Goal: Ask a question

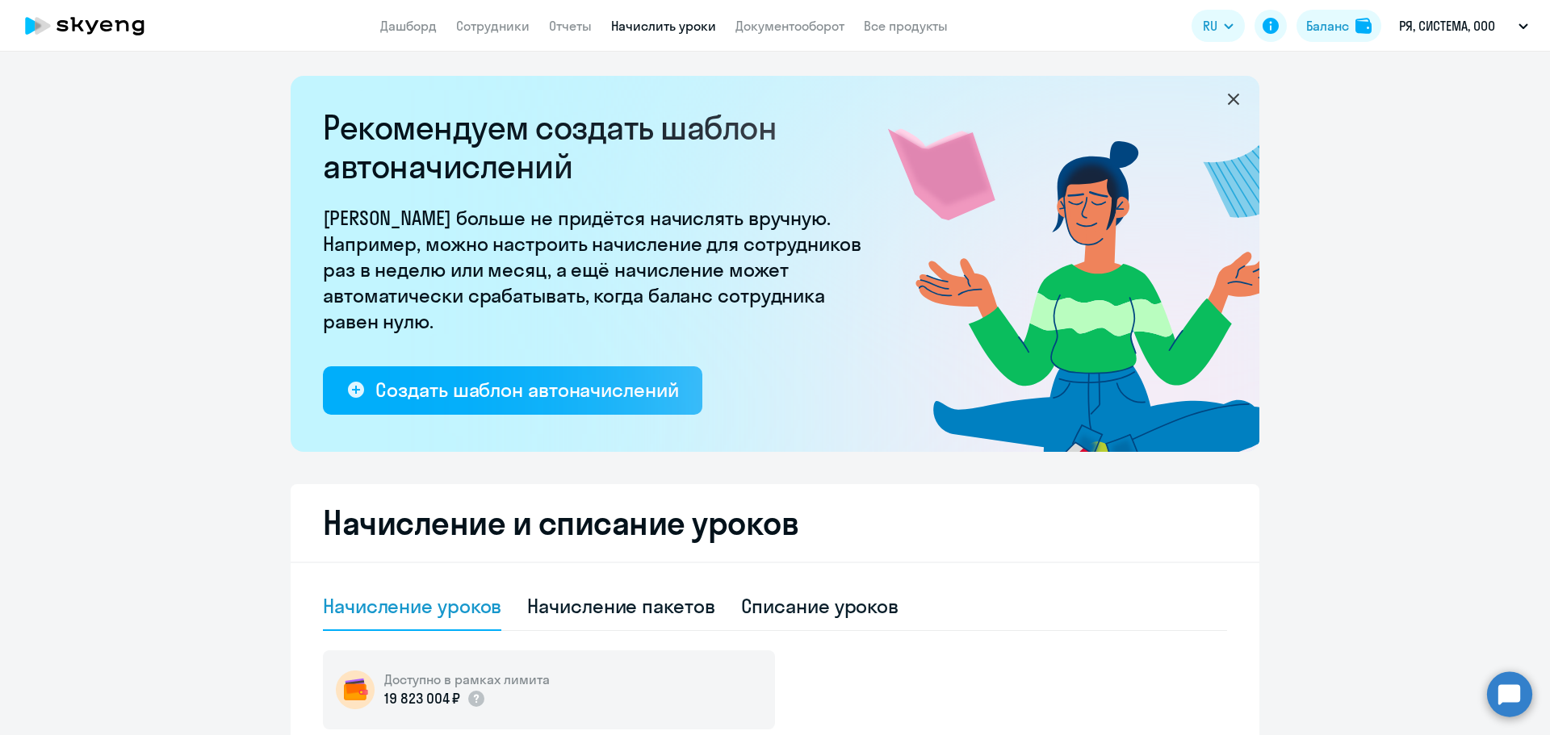
select select "10"
click at [1524, 686] on circle at bounding box center [1509, 694] width 45 height 45
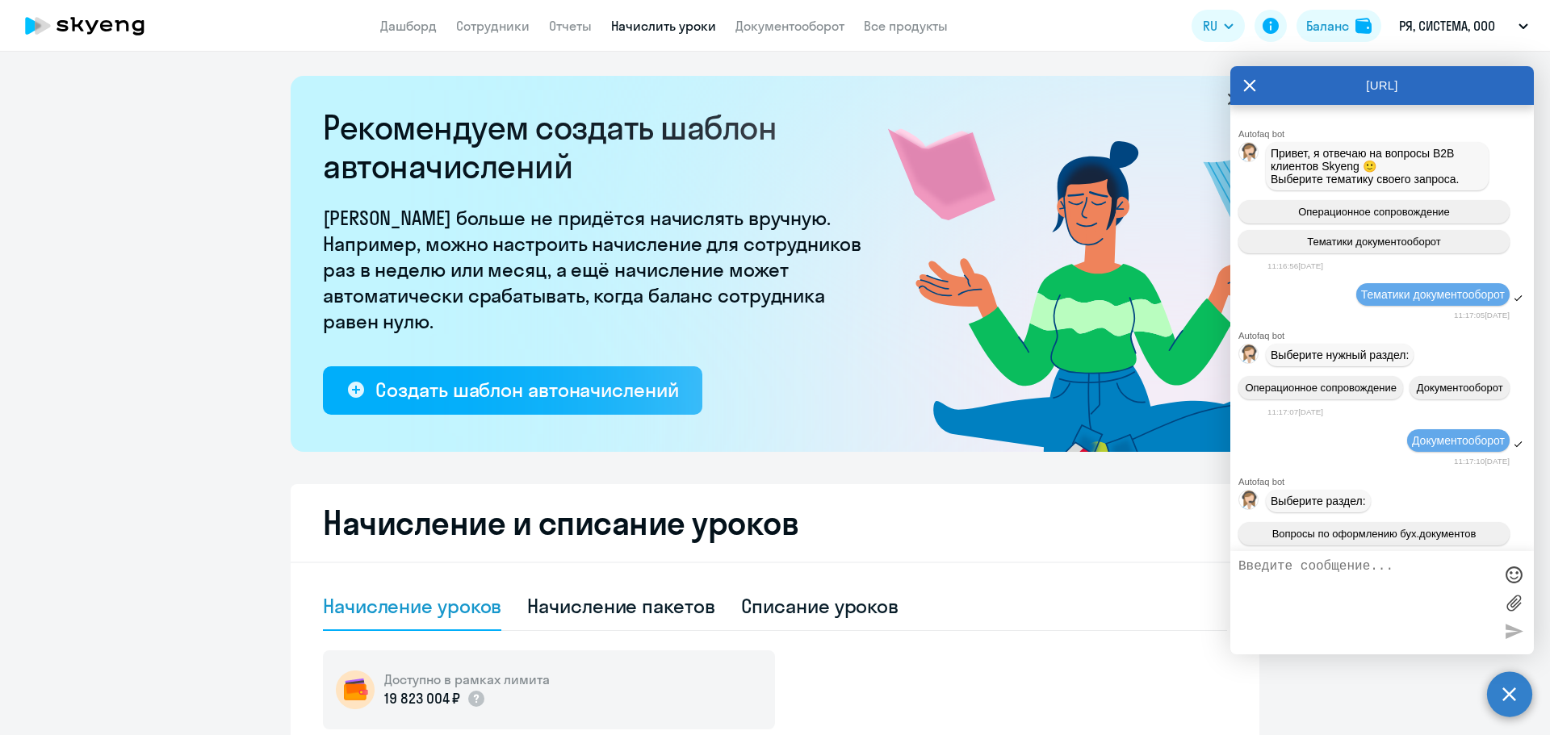
scroll to position [4943, 0]
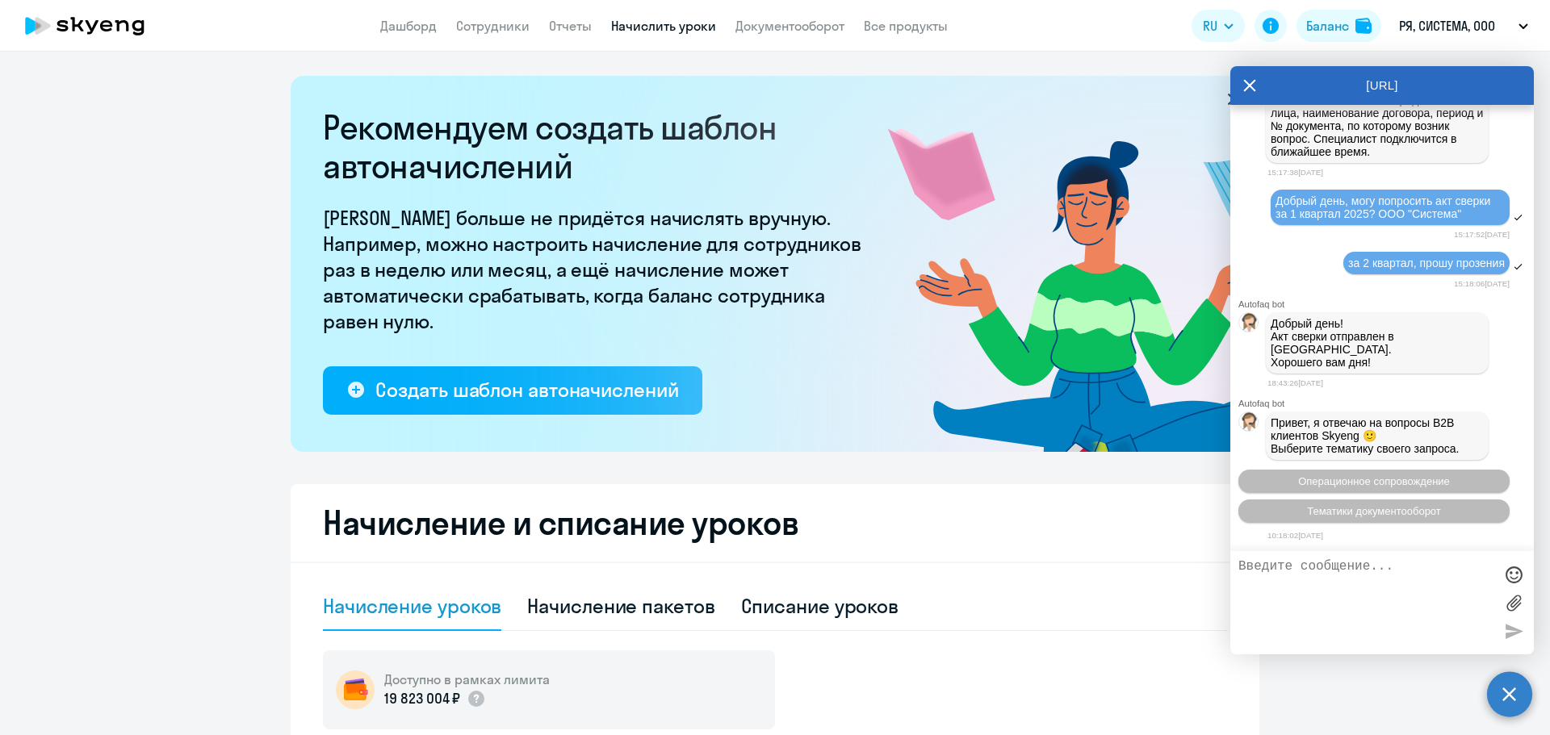
click at [1346, 586] on textarea at bounding box center [1365, 602] width 255 height 87
paste textarea "у нас в [GEOGRAPHIC_DATA] по старому договору от [DATE] числится предоплата в р…"
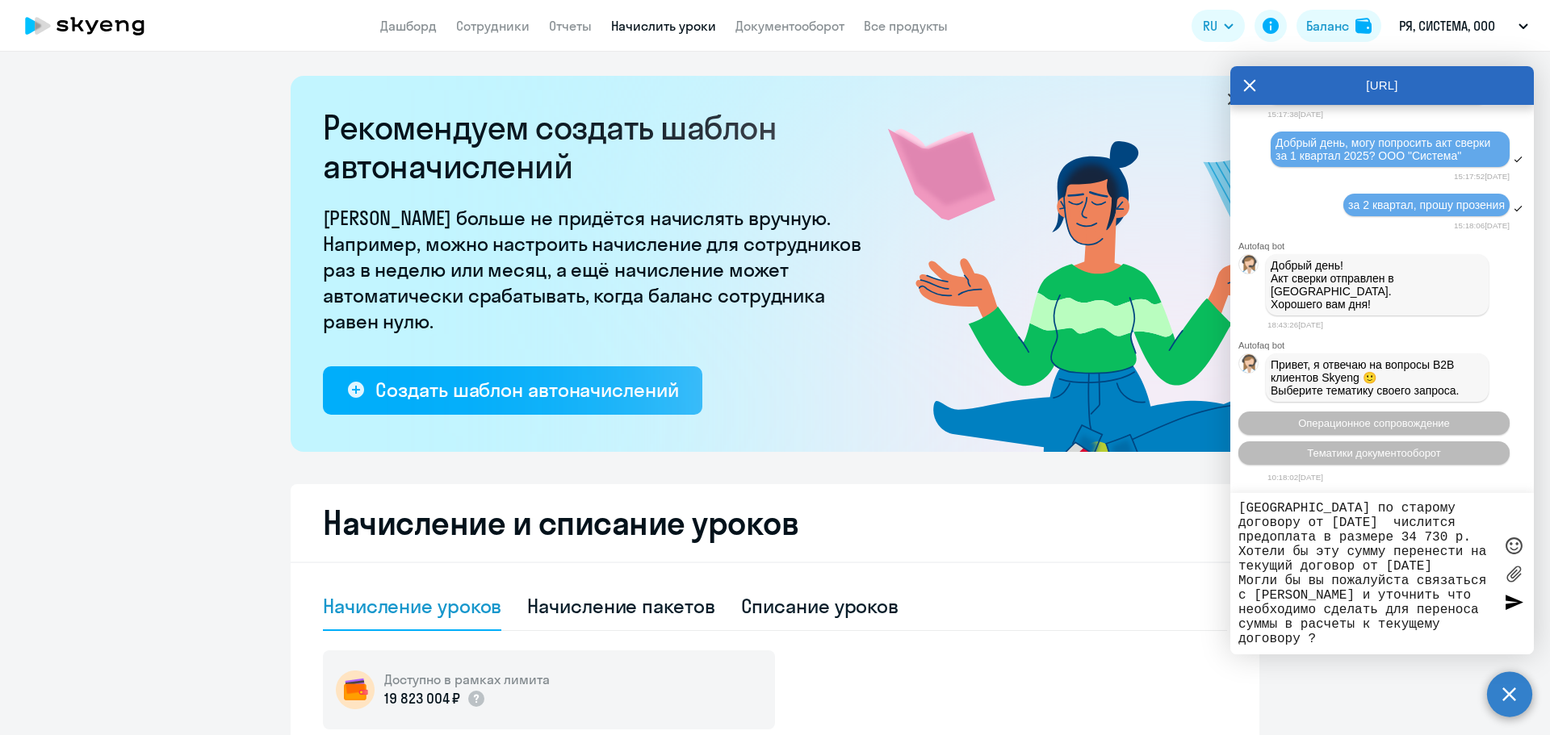
scroll to position [29, 0]
drag, startPoint x: 1435, startPoint y: 593, endPoint x: 1240, endPoint y: 591, distance: 195.4
click at [1240, 591] on textarea "Добрый день, у нас в [GEOGRAPHIC_DATA] по старому договору от [DATE] числится п…" at bounding box center [1365, 573] width 255 height 145
type textarea "Добрый день, у нас в [GEOGRAPHIC_DATA] по старому договору от [DATE] числится п…"
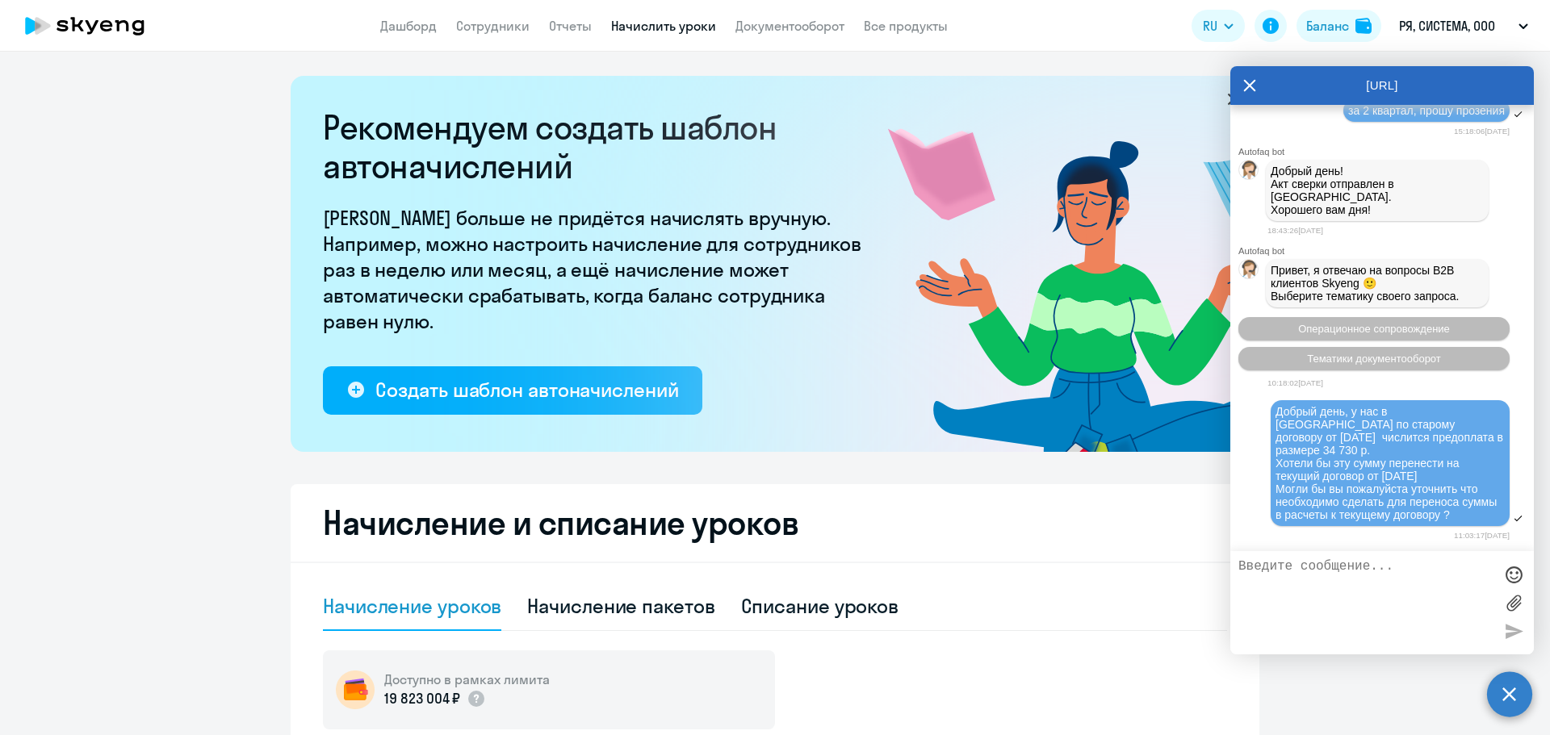
scroll to position [5223, 0]
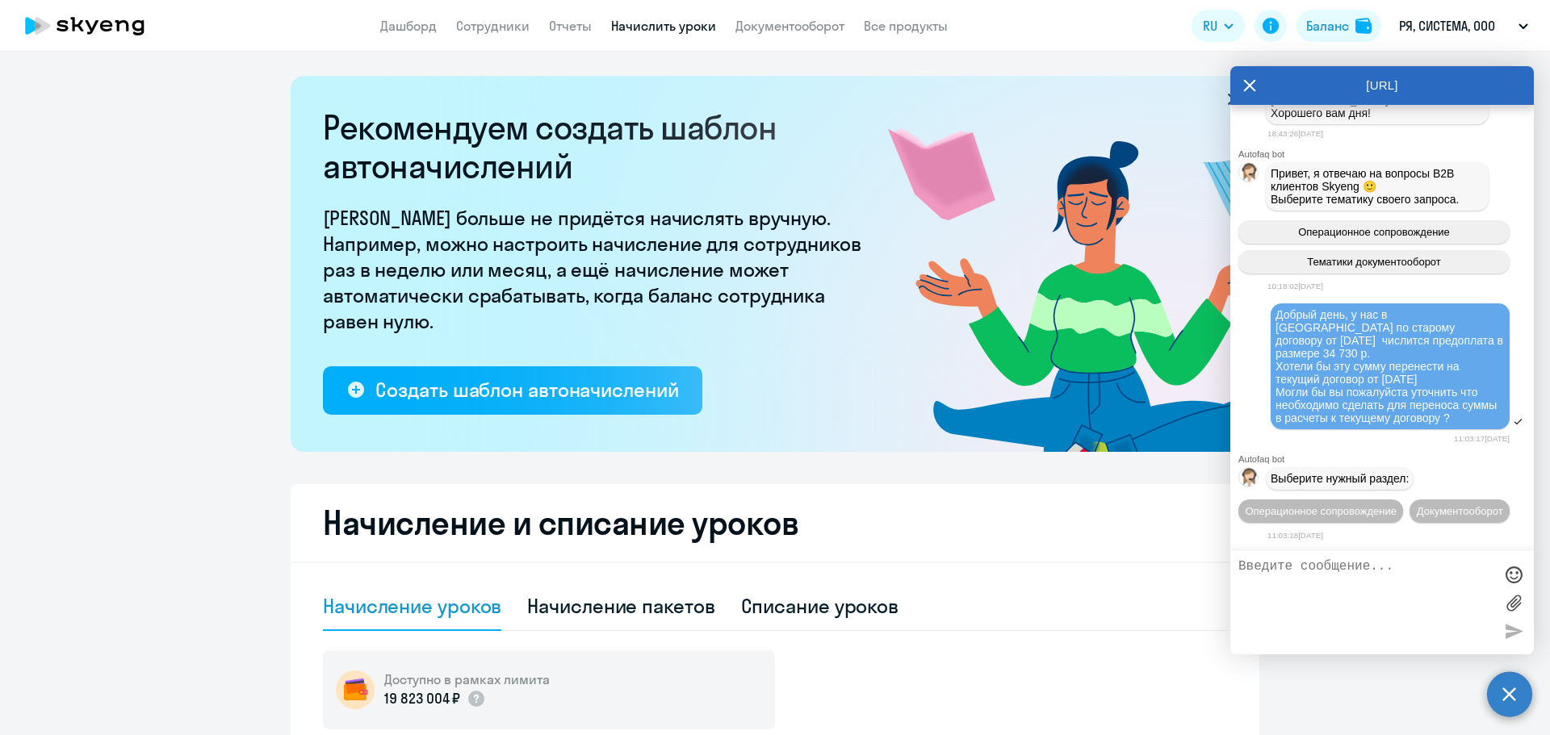
drag, startPoint x: 1490, startPoint y: 385, endPoint x: 1270, endPoint y: 290, distance: 240.1
click at [1270, 302] on div "Добрый день, у нас в [GEOGRAPHIC_DATA] по старому договору от [DATE] числится п…" at bounding box center [1382, 367] width 304 height 131
copy span "Добрый день, у нас в [GEOGRAPHIC_DATA] по старому договору от [DATE] числится п…"
click at [1417, 515] on span "Документооборот" at bounding box center [1460, 511] width 86 height 12
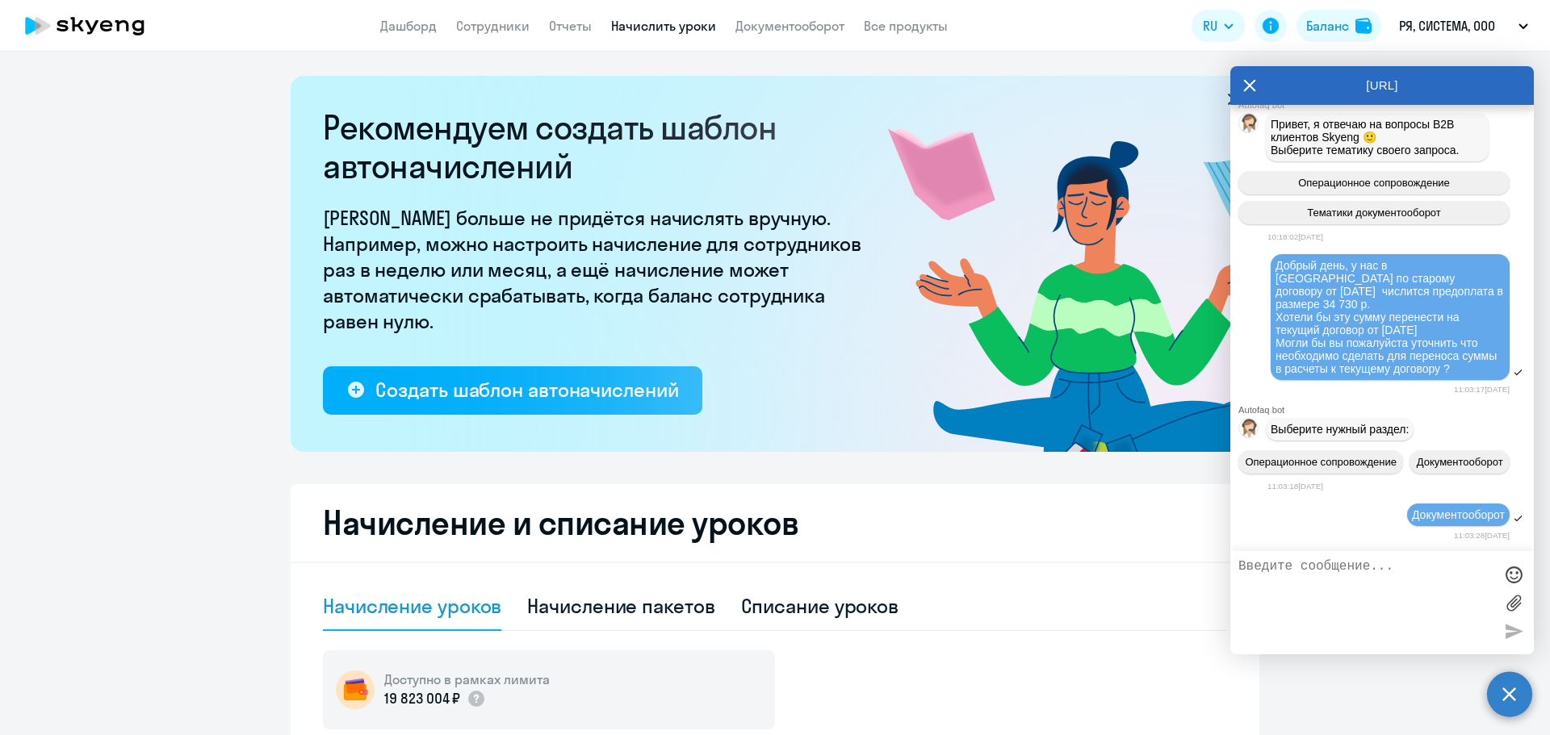
scroll to position [5488, 0]
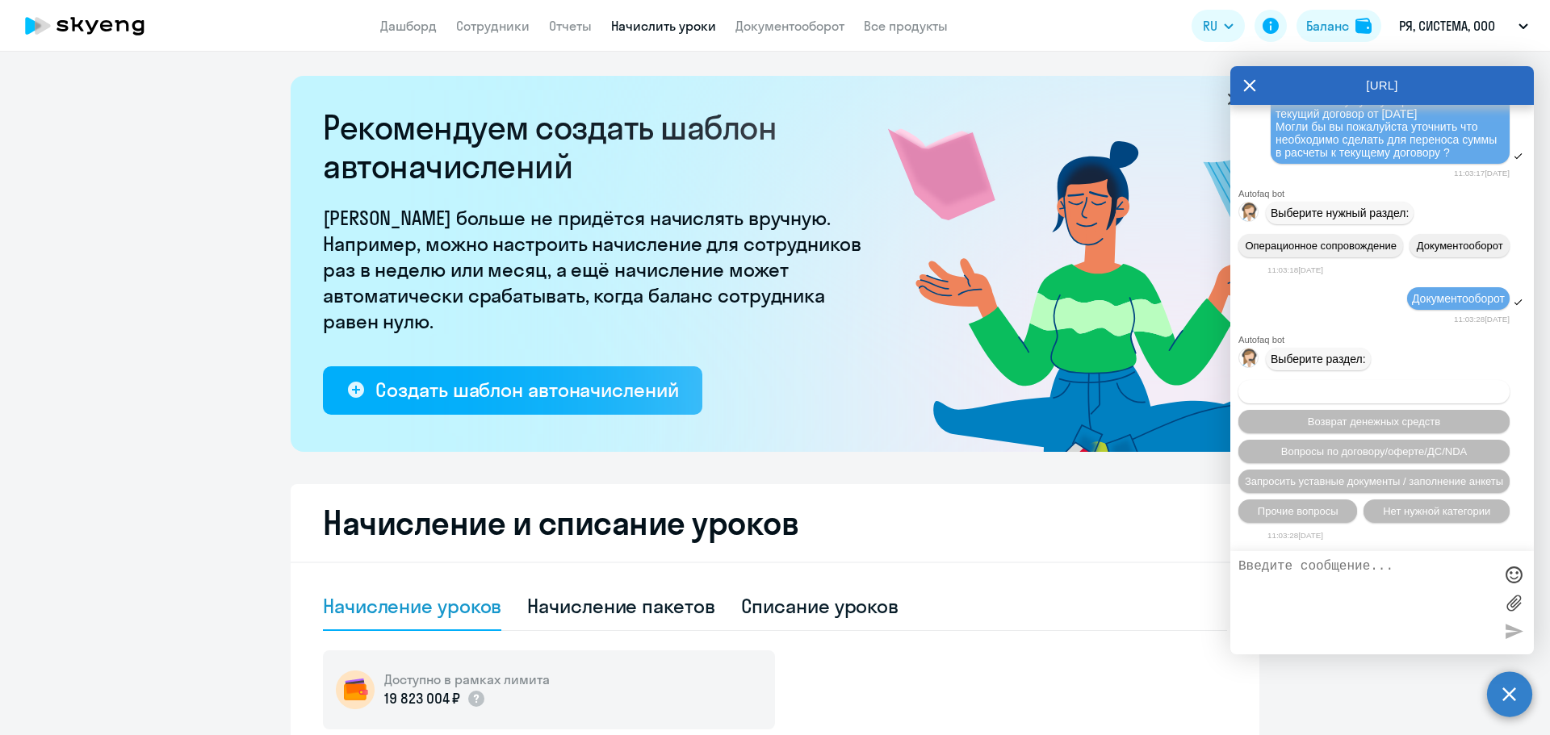
click at [1426, 384] on button "Вопросы по оформлению бух.документов" at bounding box center [1373, 391] width 271 height 23
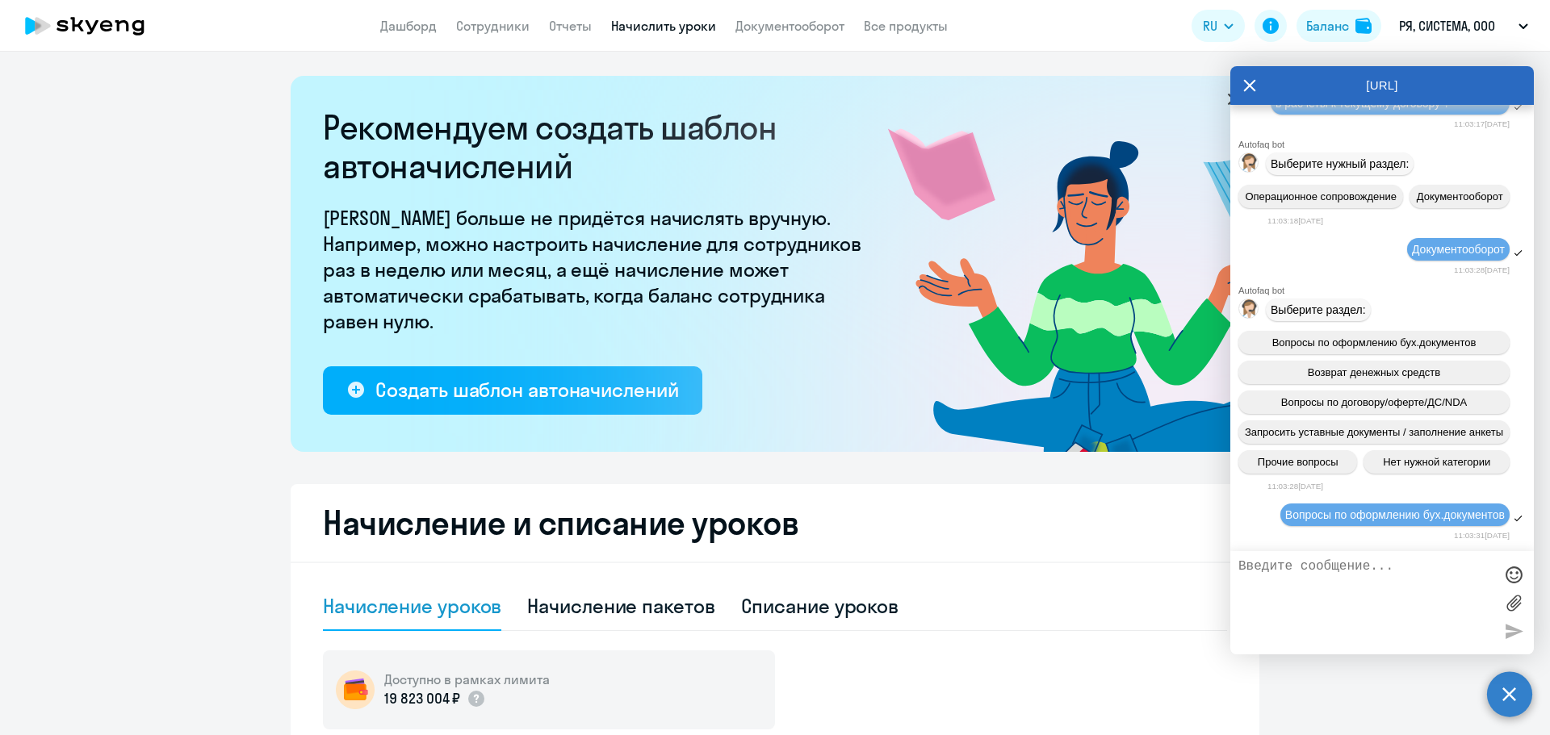
scroll to position [5688, 0]
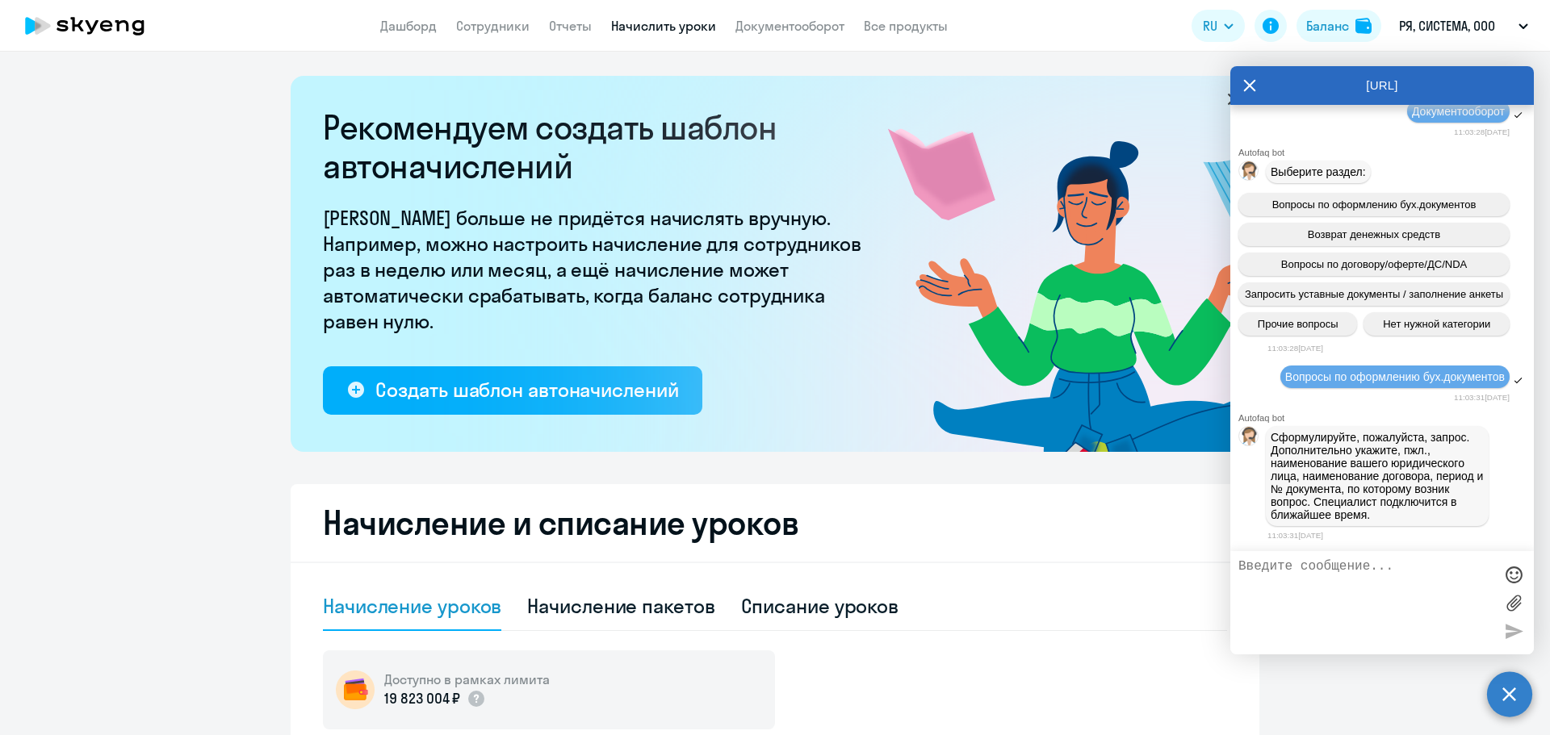
click at [1333, 575] on textarea at bounding box center [1365, 602] width 255 height 87
paste textarea "Добрый день, у нас в [GEOGRAPHIC_DATA] по старому договору от [DATE] числится п…"
type textarea "Добрый день, у нас в [GEOGRAPHIC_DATA] по старому договору от [DATE] числится п…"
